Goal: Information Seeking & Learning: Learn about a topic

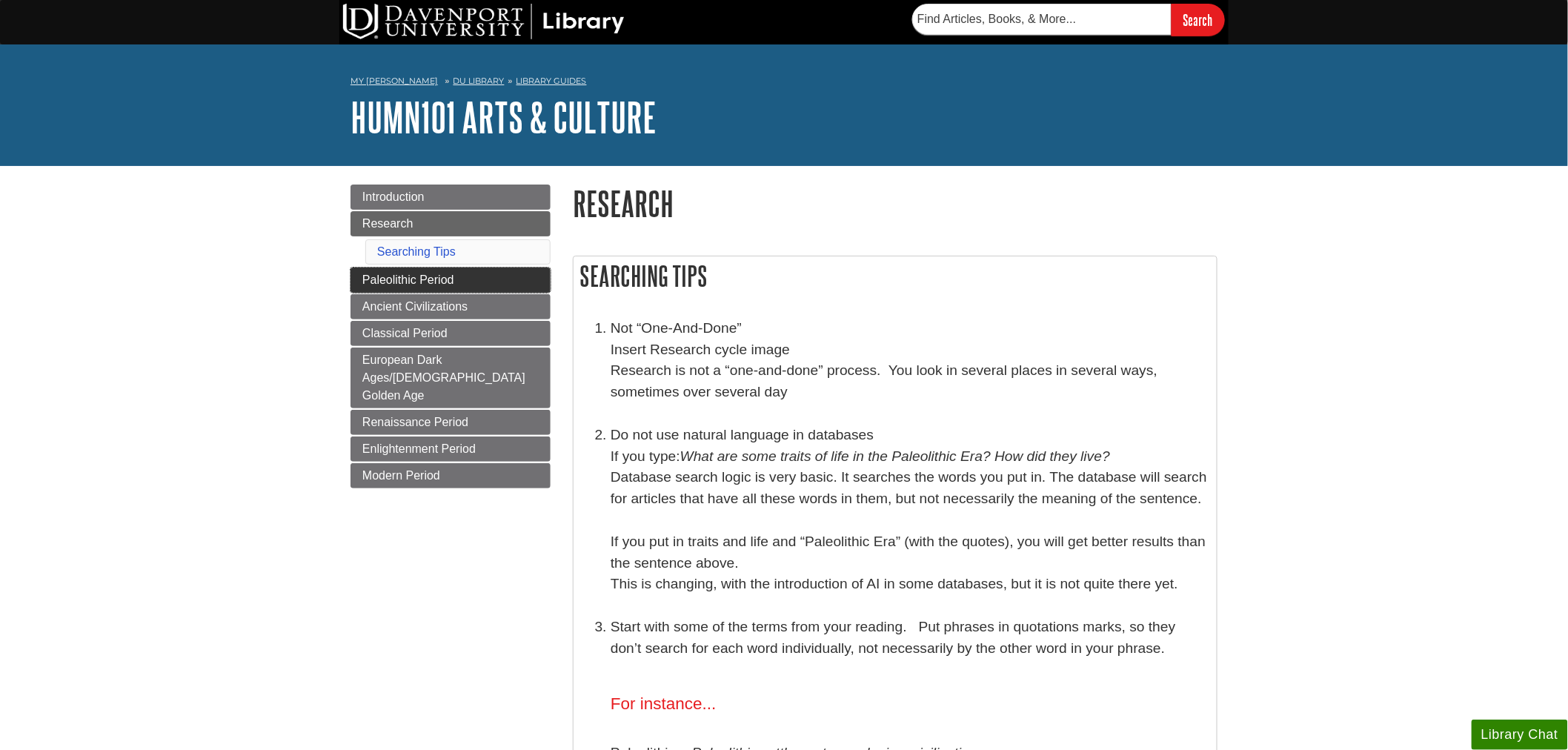
click at [469, 278] on link "Paleolithic Period" at bounding box center [451, 279] width 200 height 25
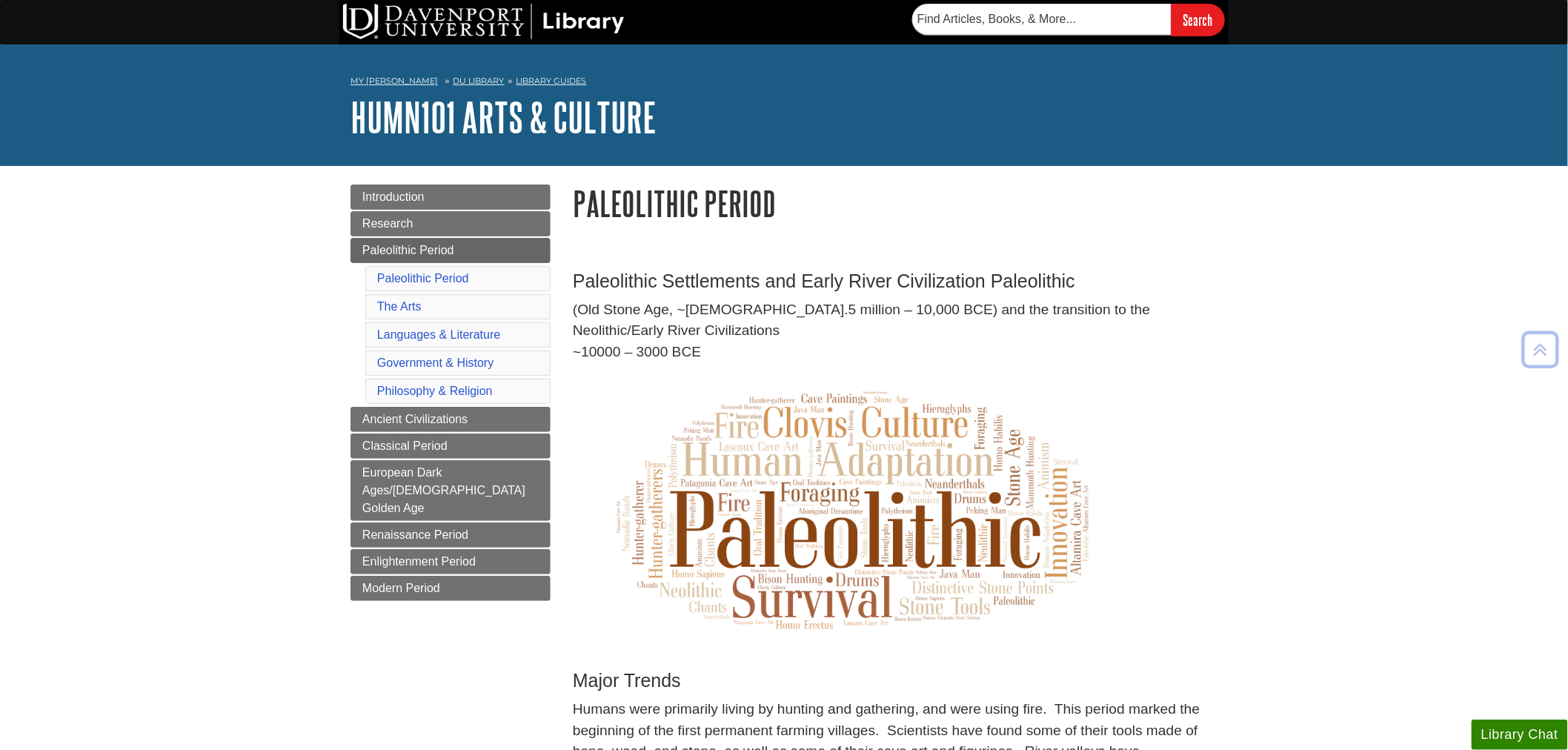
click at [513, 407] on ul "Introduction Research Paleolithic Period Paleolithic Period The Arts Languages …" at bounding box center [451, 393] width 200 height 417
click at [521, 426] on link "Ancient Civilizations" at bounding box center [451, 419] width 200 height 25
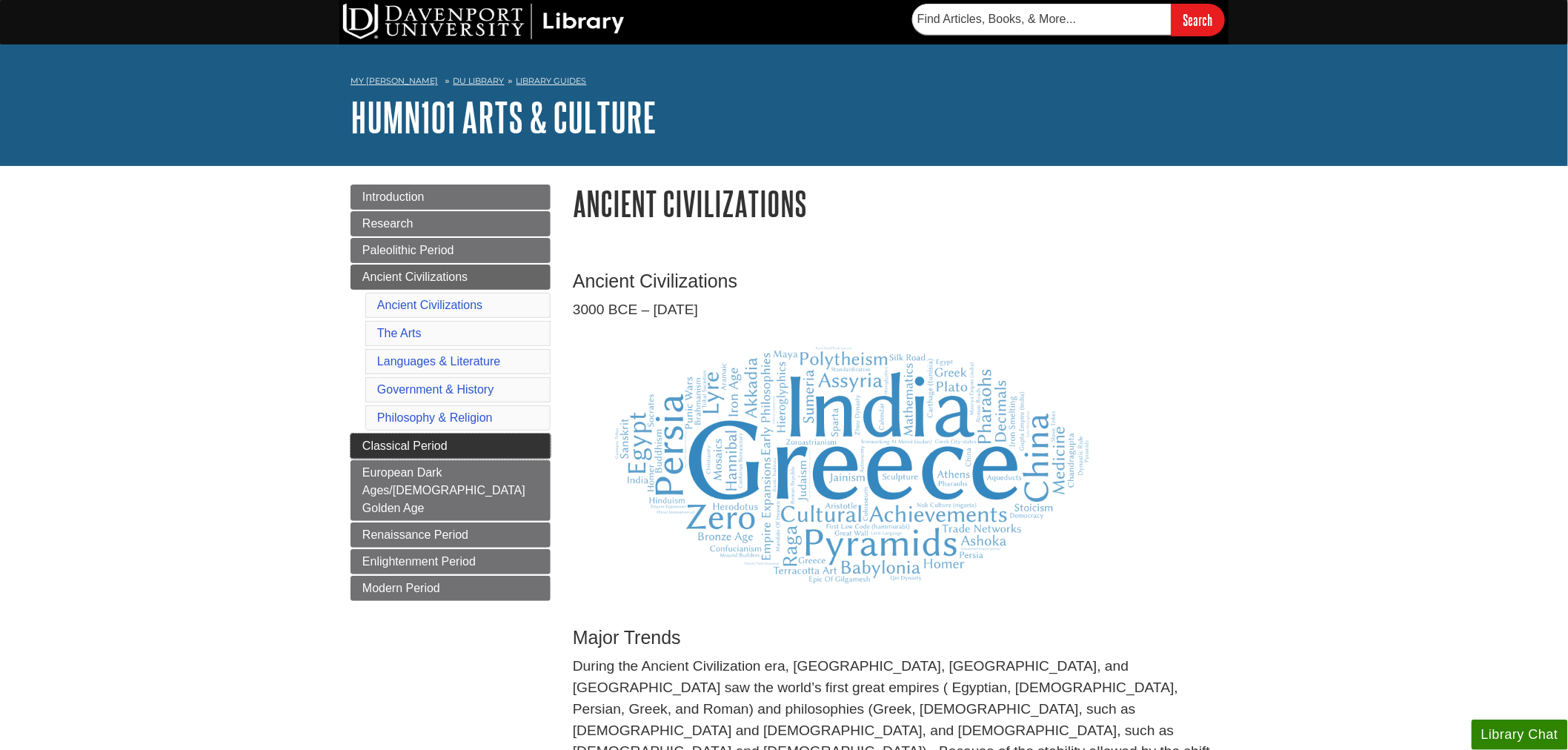
click at [520, 448] on link "Classical Period" at bounding box center [451, 446] width 200 height 25
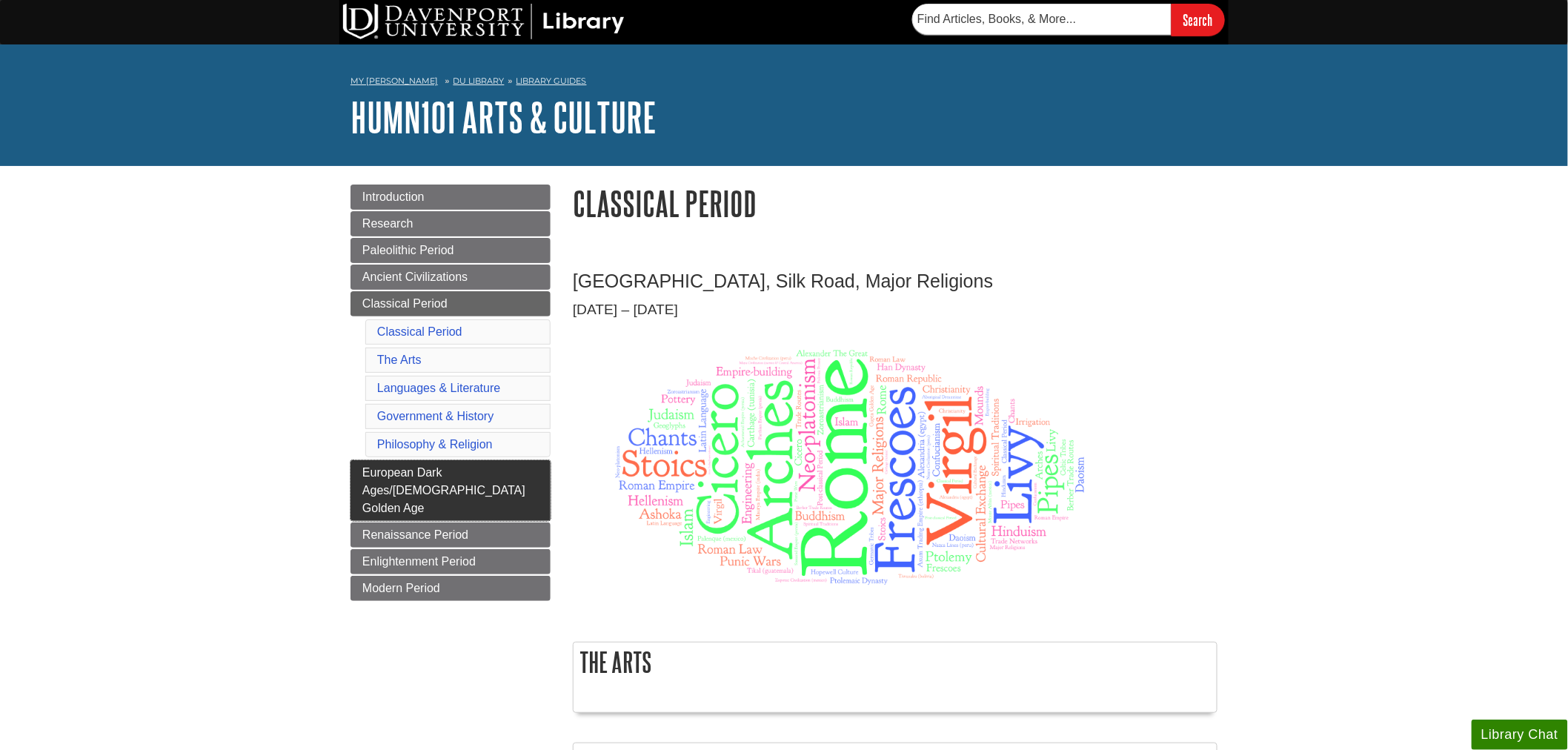
click at [462, 494] on link "European Dark Ages/[DEMOGRAPHIC_DATA] Golden Age" at bounding box center [451, 490] width 200 height 60
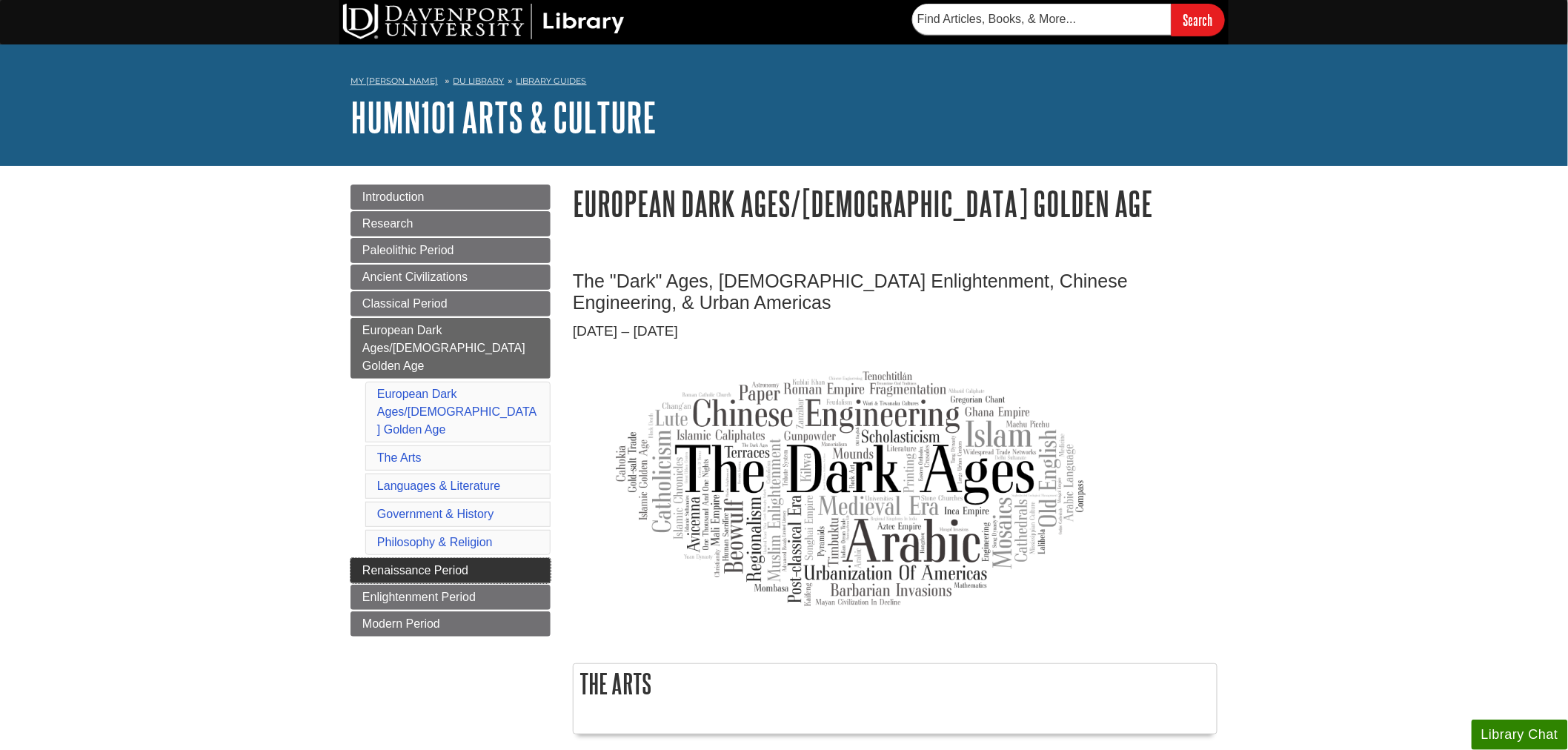
click at [426, 564] on span "Renaissance Period" at bounding box center [415, 571] width 106 height 13
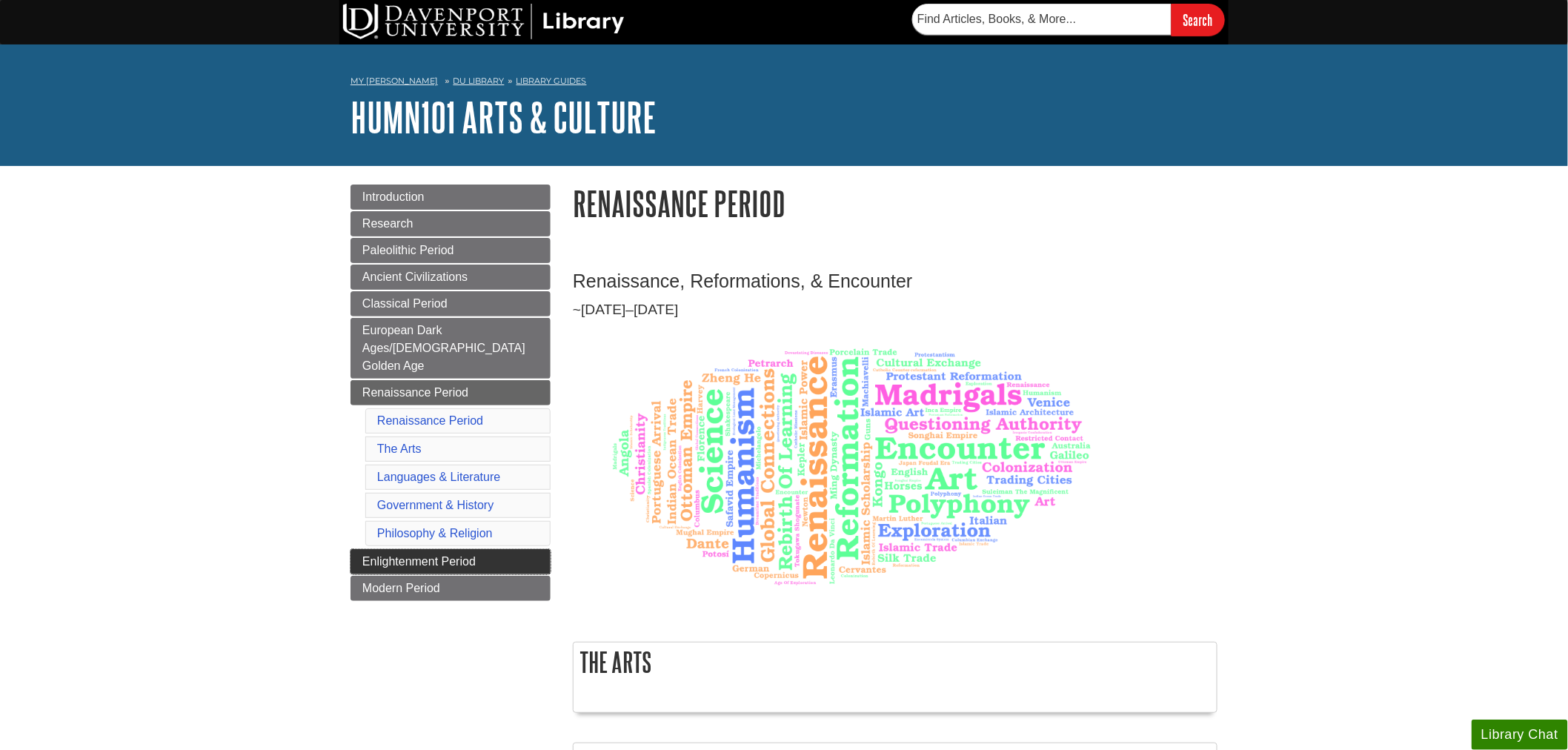
click at [485, 550] on link "Enlightenment Period" at bounding box center [451, 562] width 200 height 25
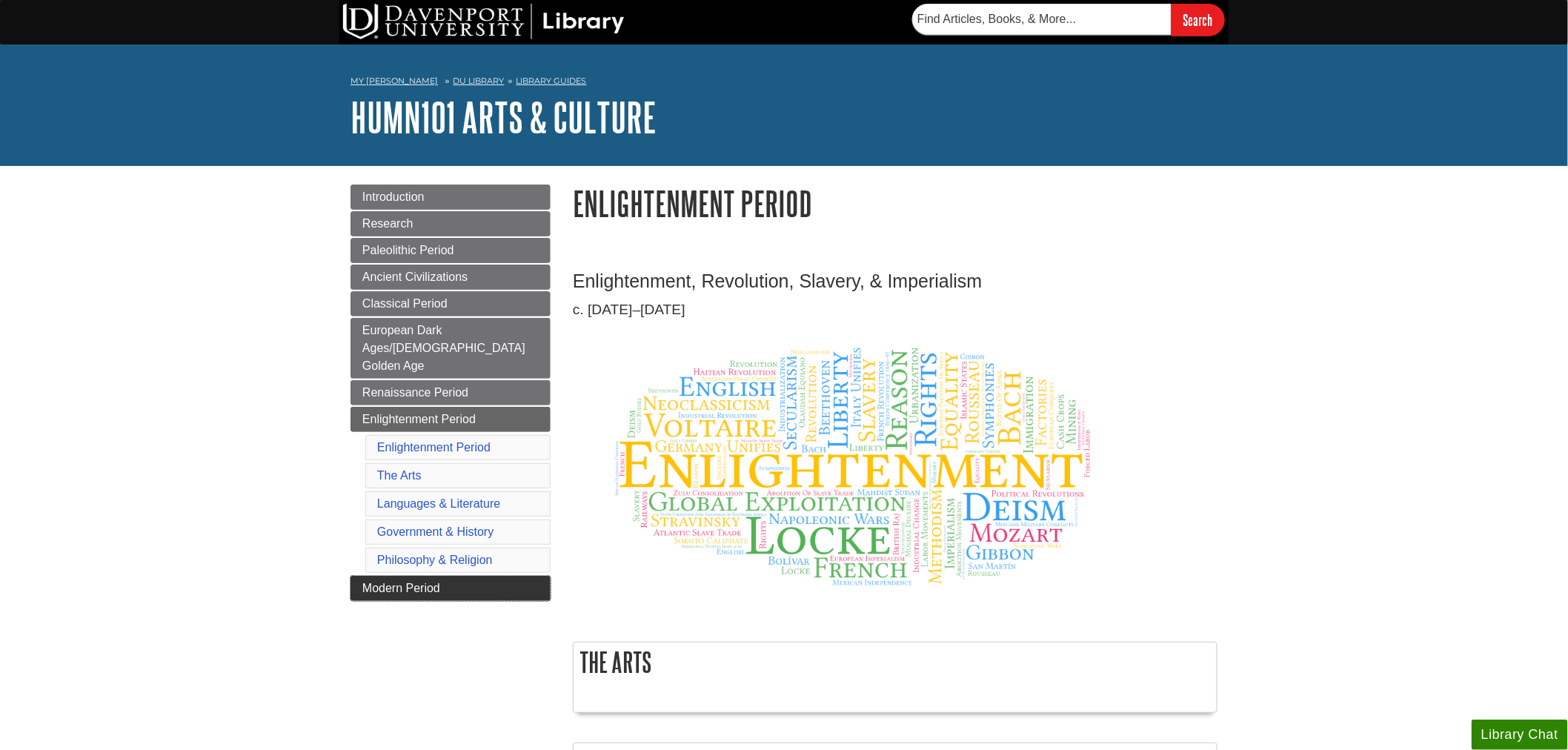
click at [455, 575] on link "Modern Period" at bounding box center [451, 588] width 200 height 25
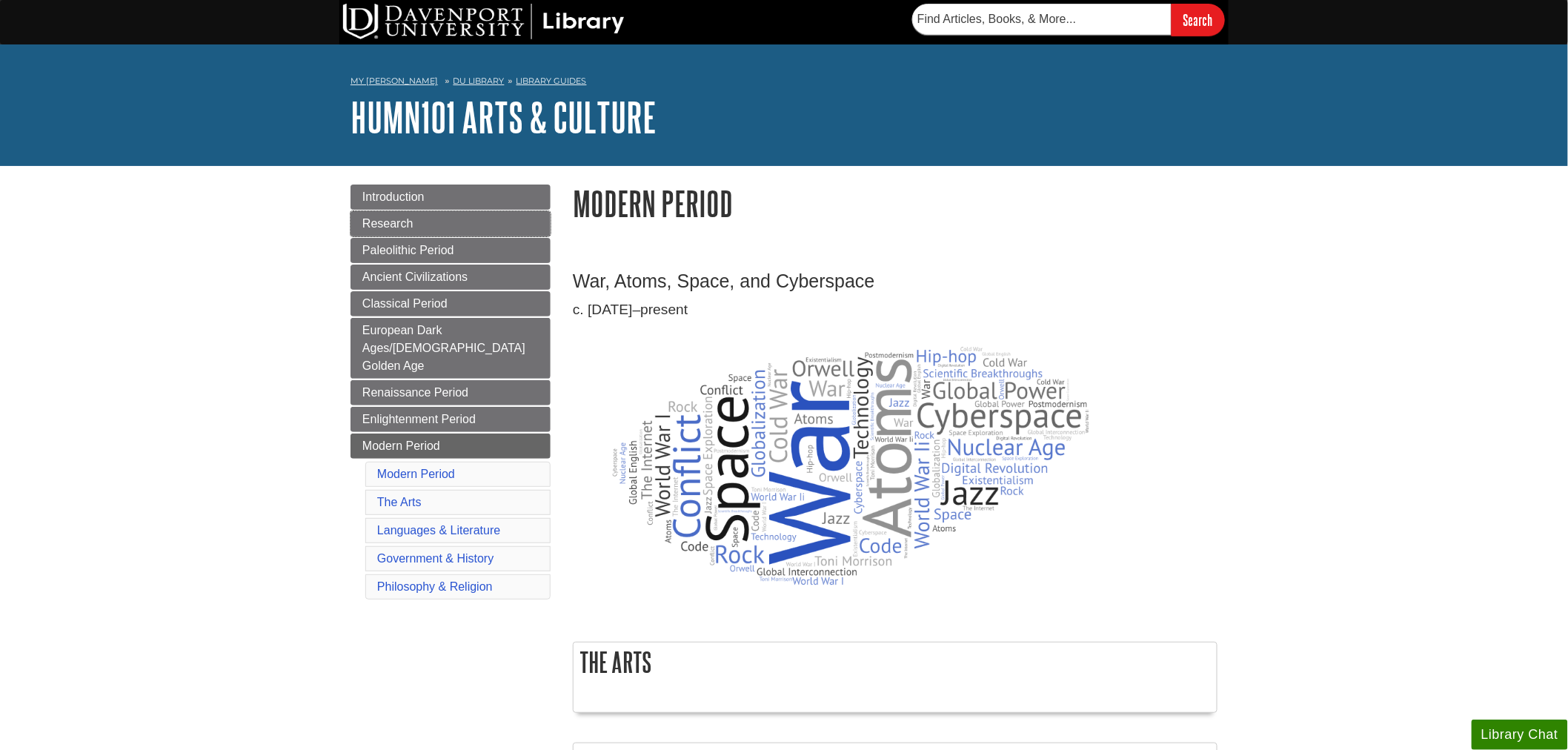
drag, startPoint x: 429, startPoint y: 225, endPoint x: 575, endPoint y: 301, distance: 164.6
click at [429, 225] on link "Research" at bounding box center [451, 224] width 200 height 25
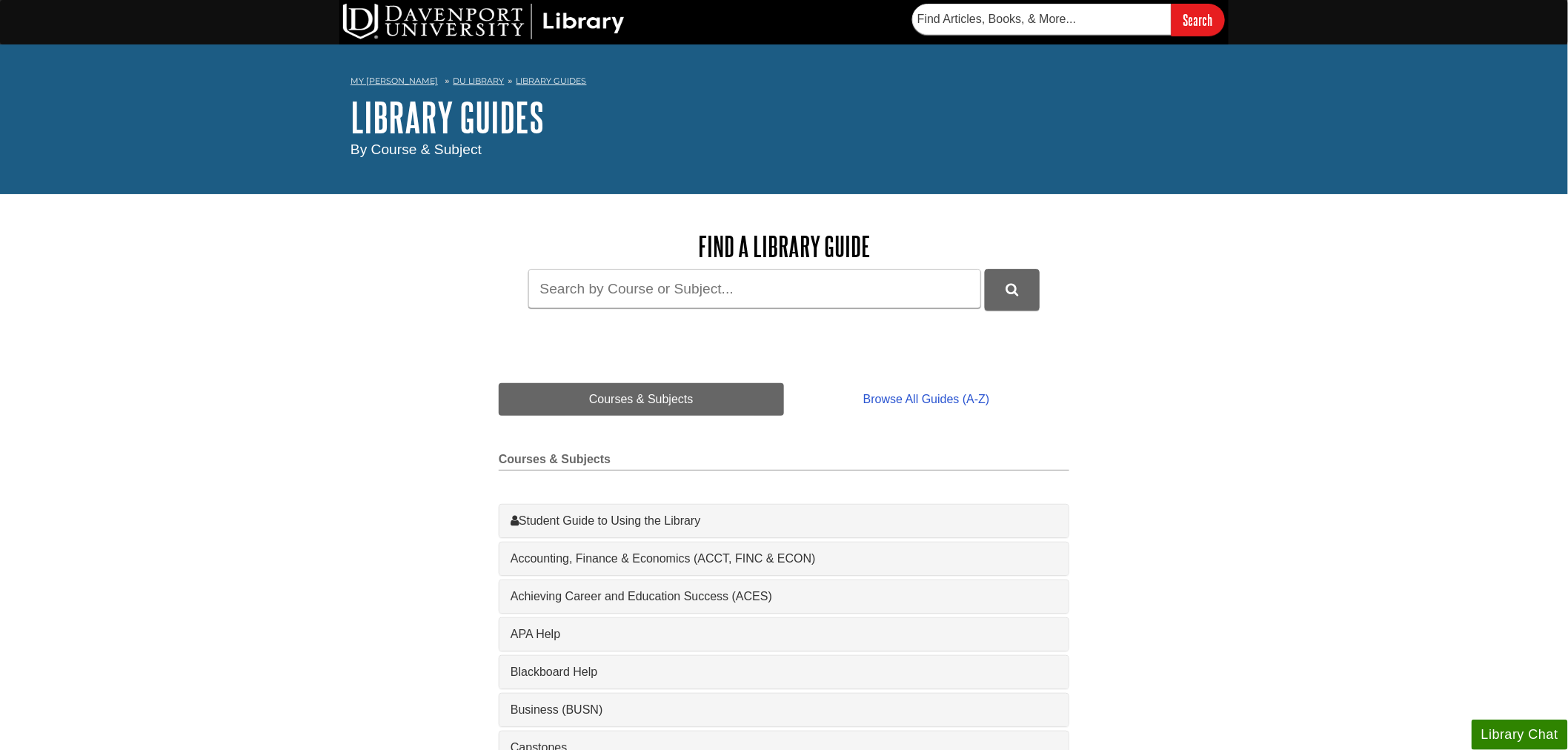
click at [910, 397] on link "Browse All Guides (A-Z)" at bounding box center [926, 399] width 285 height 32
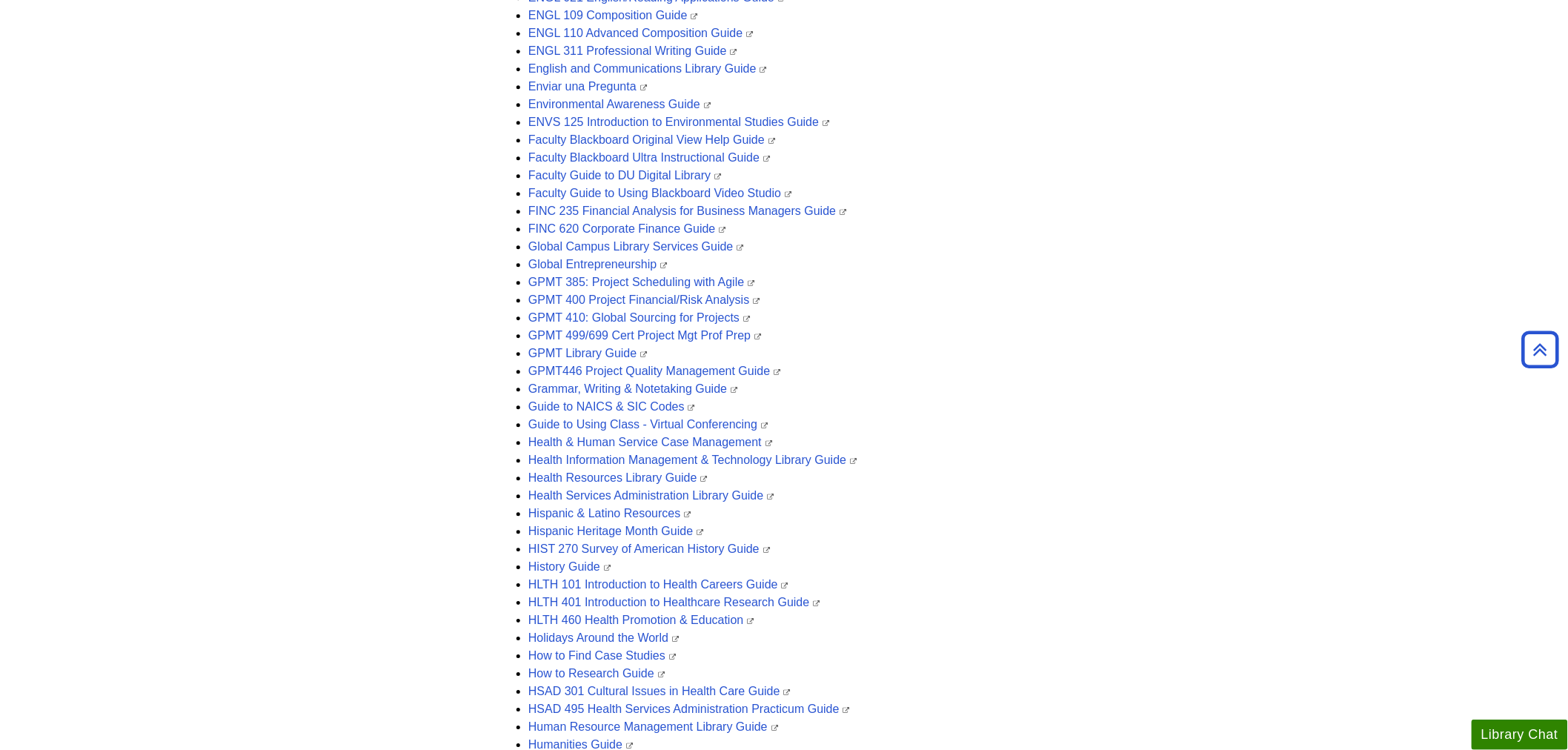
scroll to position [1482, 0]
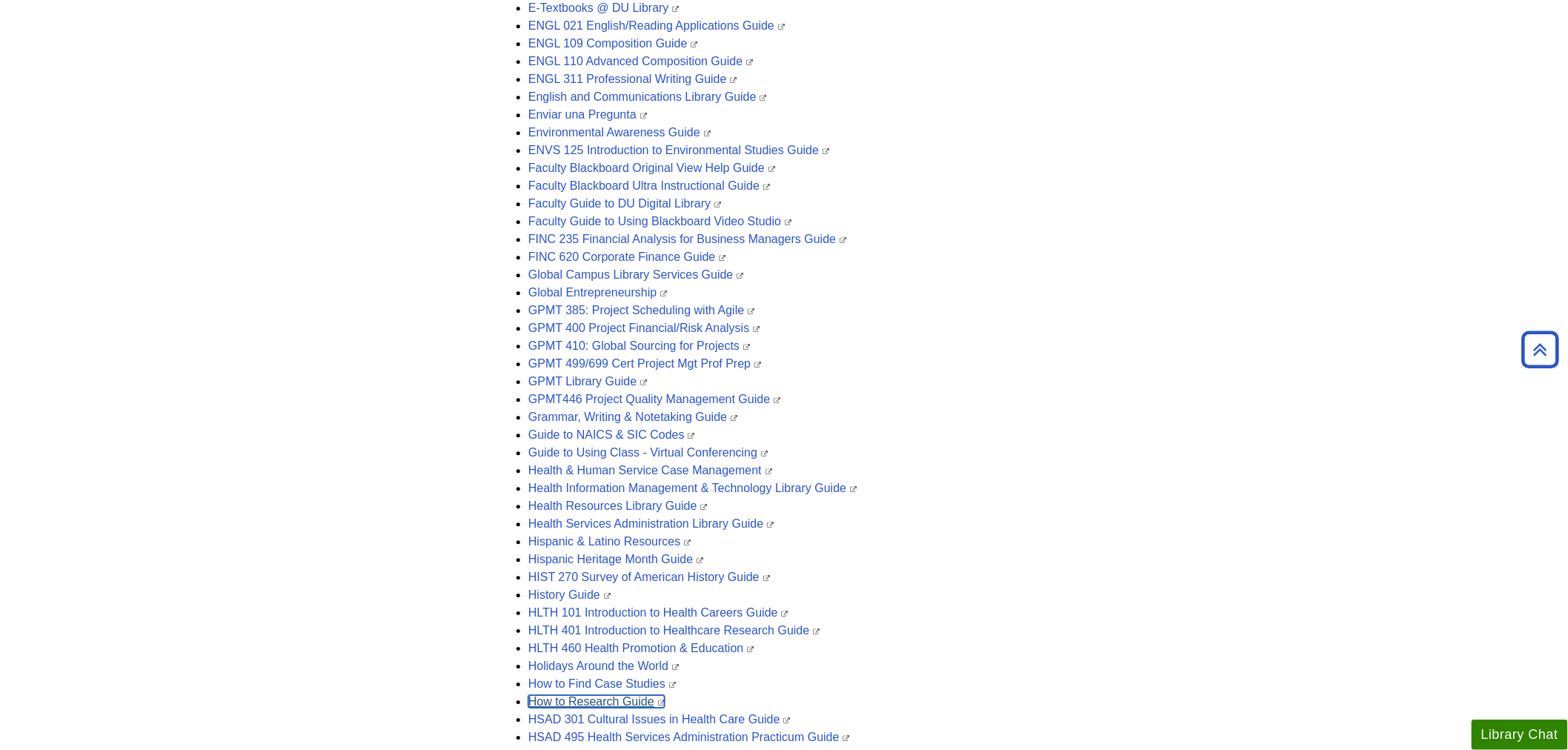
click at [619, 705] on link "How to Research Guide" at bounding box center [596, 702] width 136 height 13
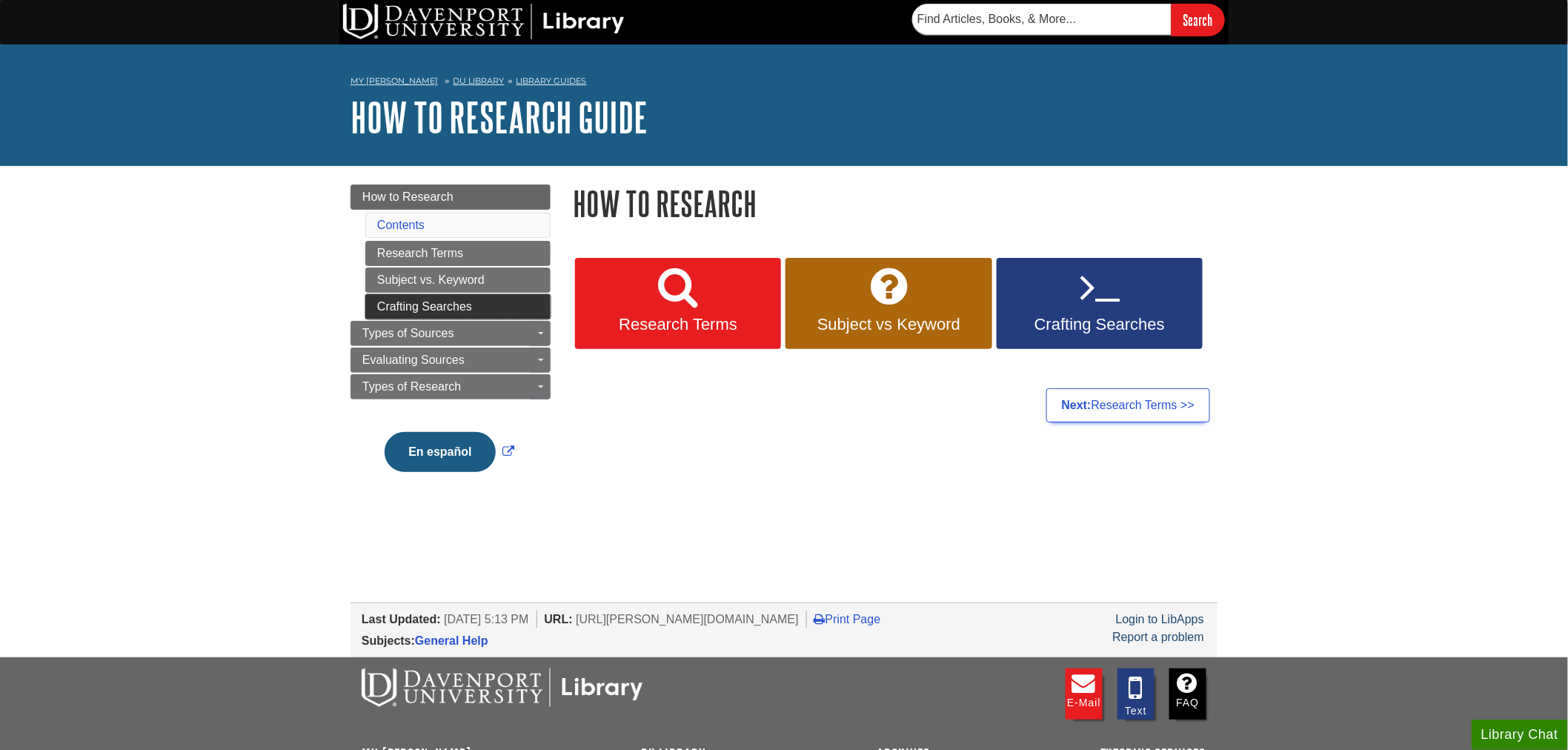
click at [476, 307] on link "Crafting Searches" at bounding box center [458, 306] width 186 height 25
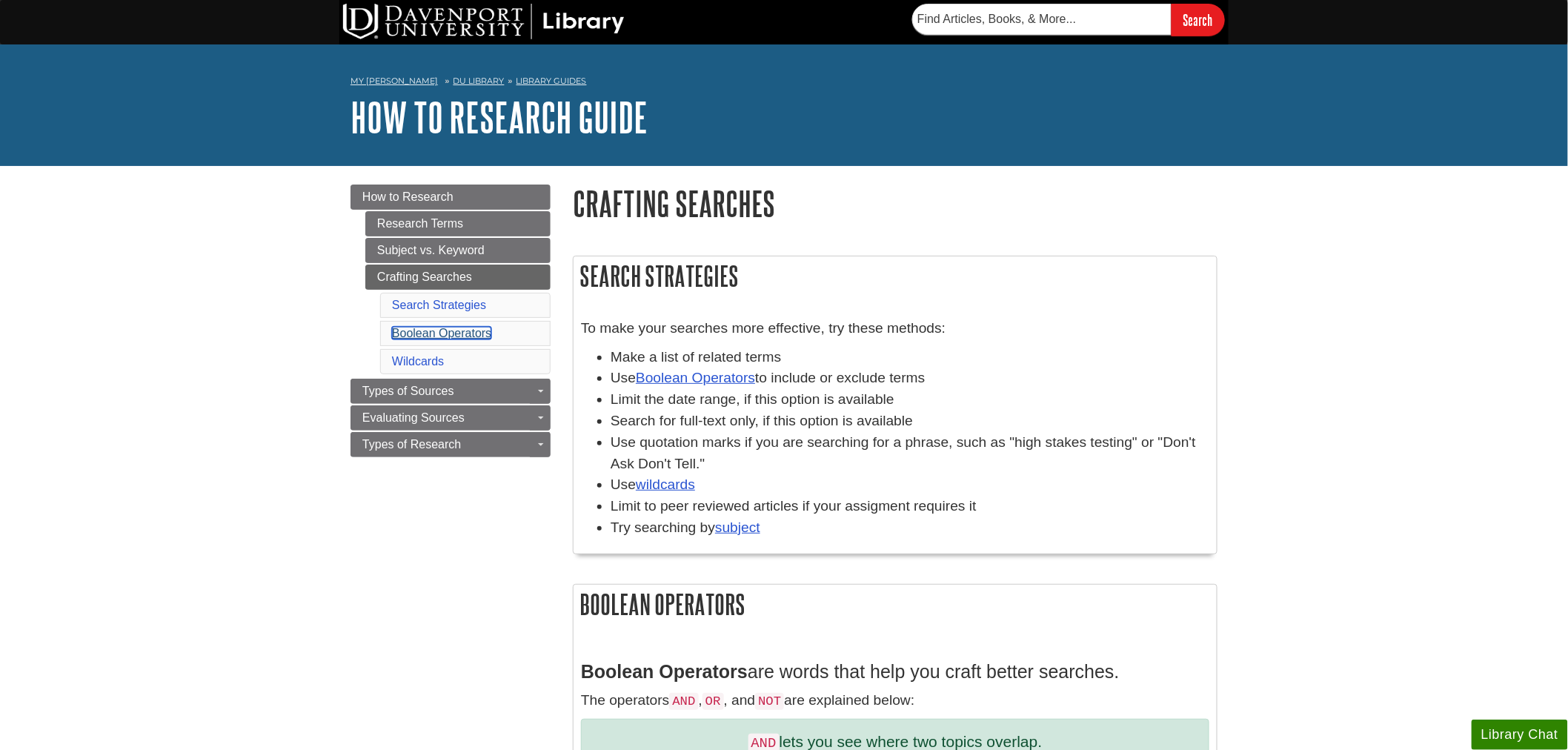
click at [480, 333] on link "Boolean Operators" at bounding box center [441, 333] width 99 height 13
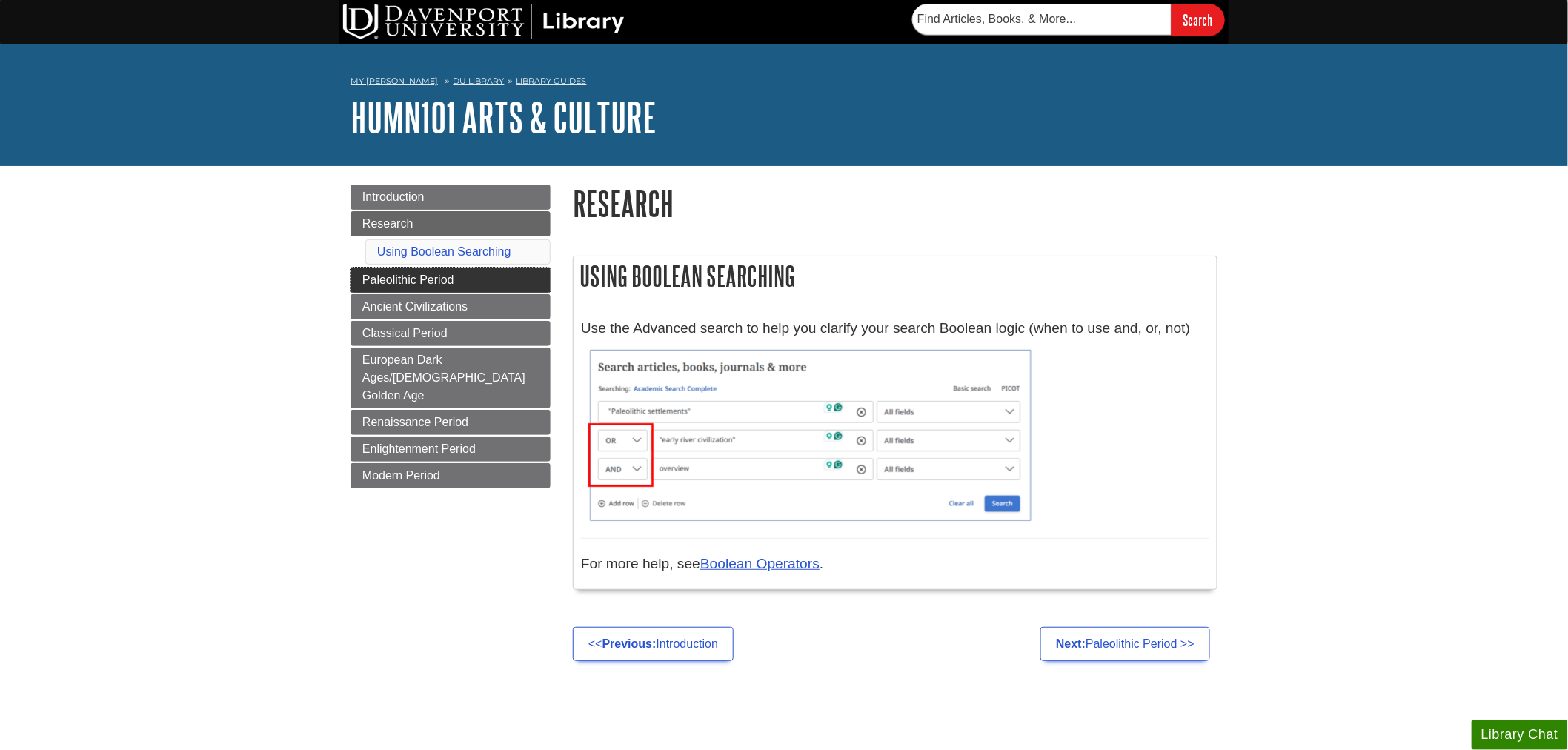
click at [461, 292] on link "Paleolithic Period" at bounding box center [451, 279] width 200 height 25
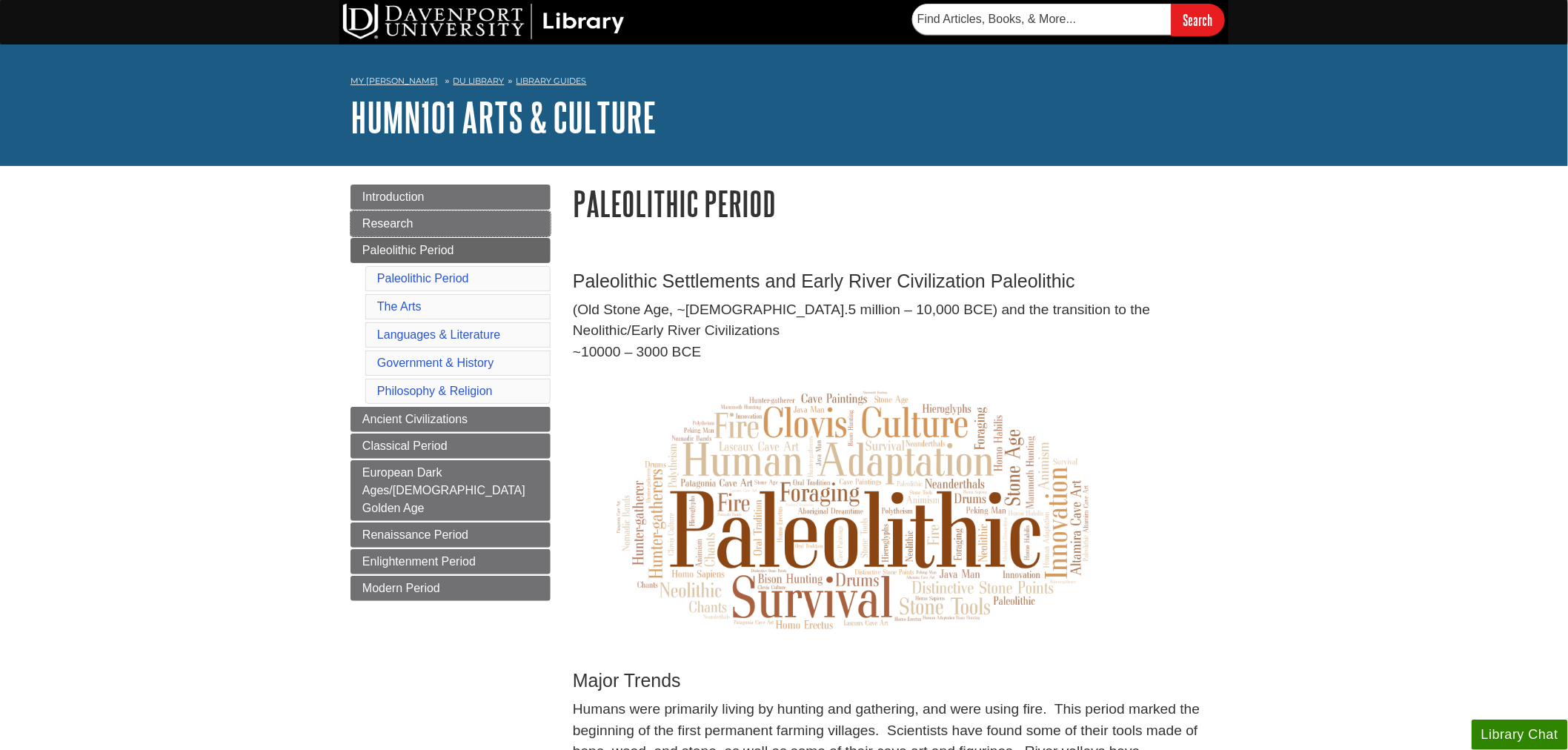
click at [468, 233] on link "Research" at bounding box center [451, 224] width 200 height 25
